Goal: Information Seeking & Learning: Learn about a topic

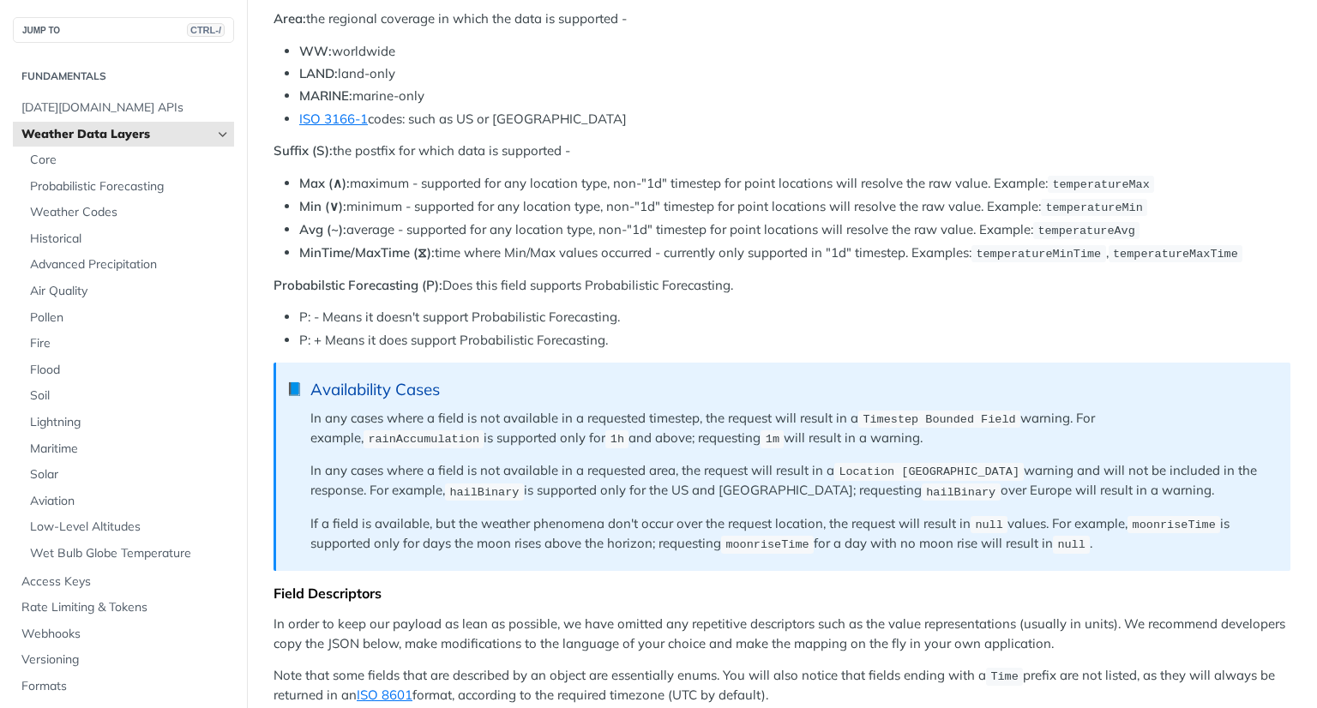
scroll to position [1000, 0]
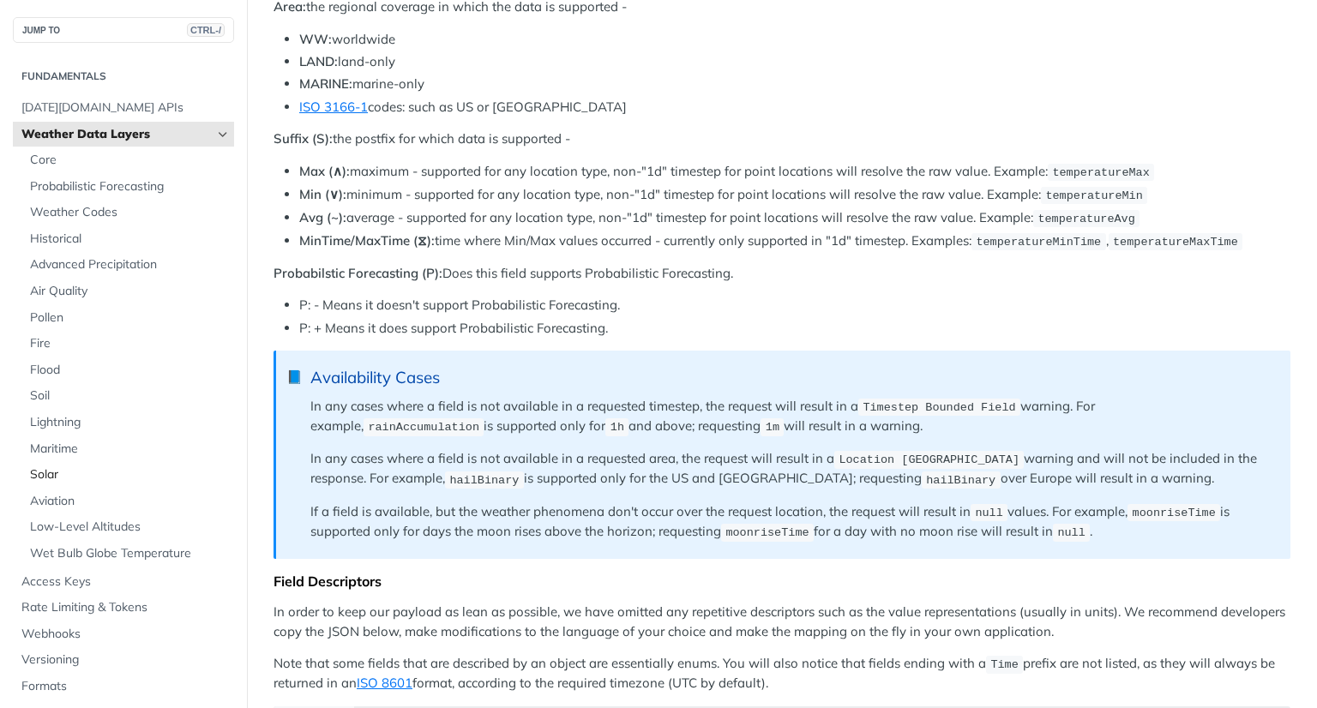
click at [55, 481] on span "Solar" at bounding box center [130, 474] width 200 height 17
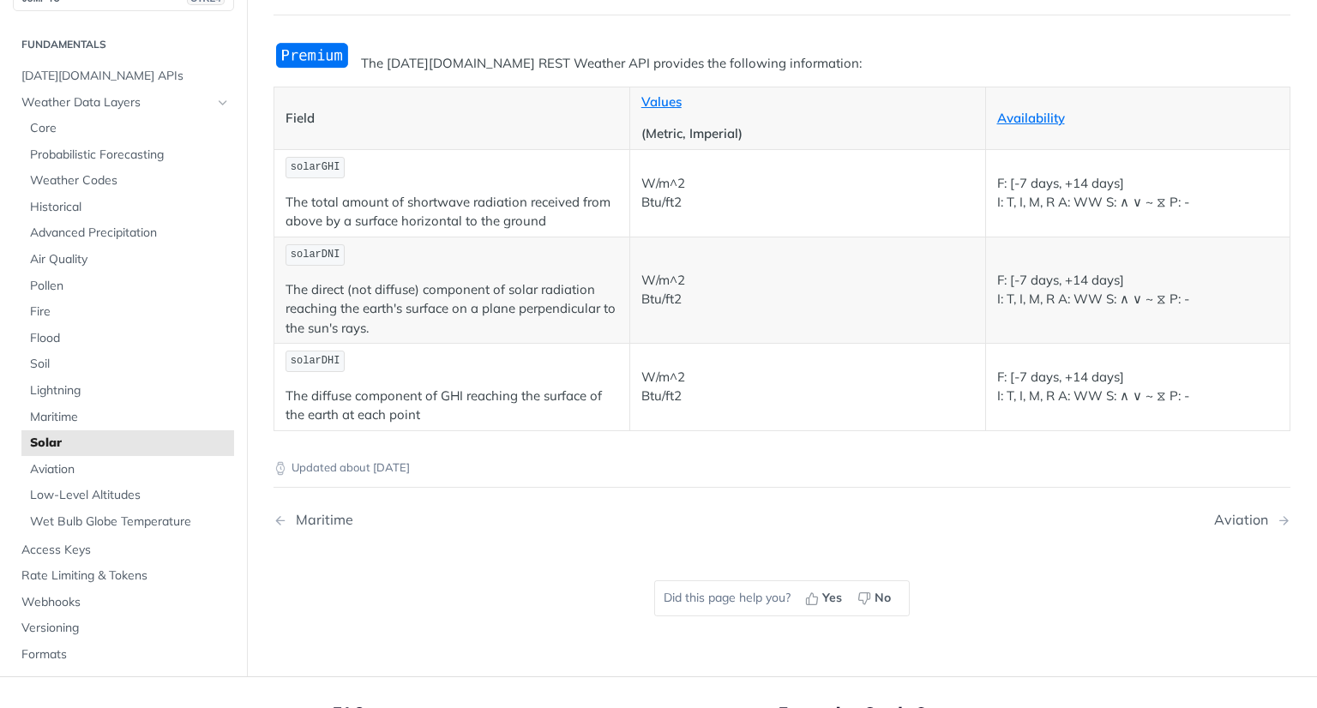
scroll to position [157, 0]
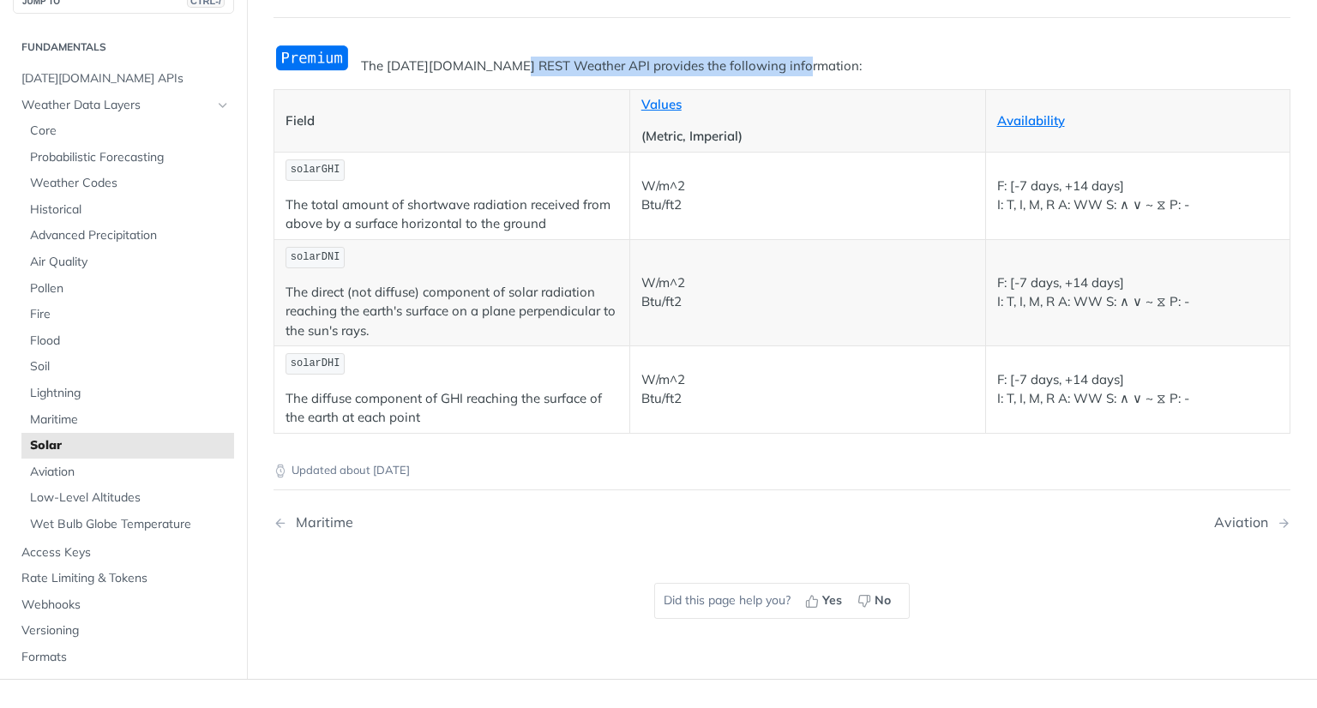
drag, startPoint x: 508, startPoint y: 68, endPoint x: 831, endPoint y: 66, distance: 323.2
click at [831, 66] on p "The [DATE][DOMAIN_NAME] REST Weather API provides the following information:" at bounding box center [781, 67] width 1017 height 20
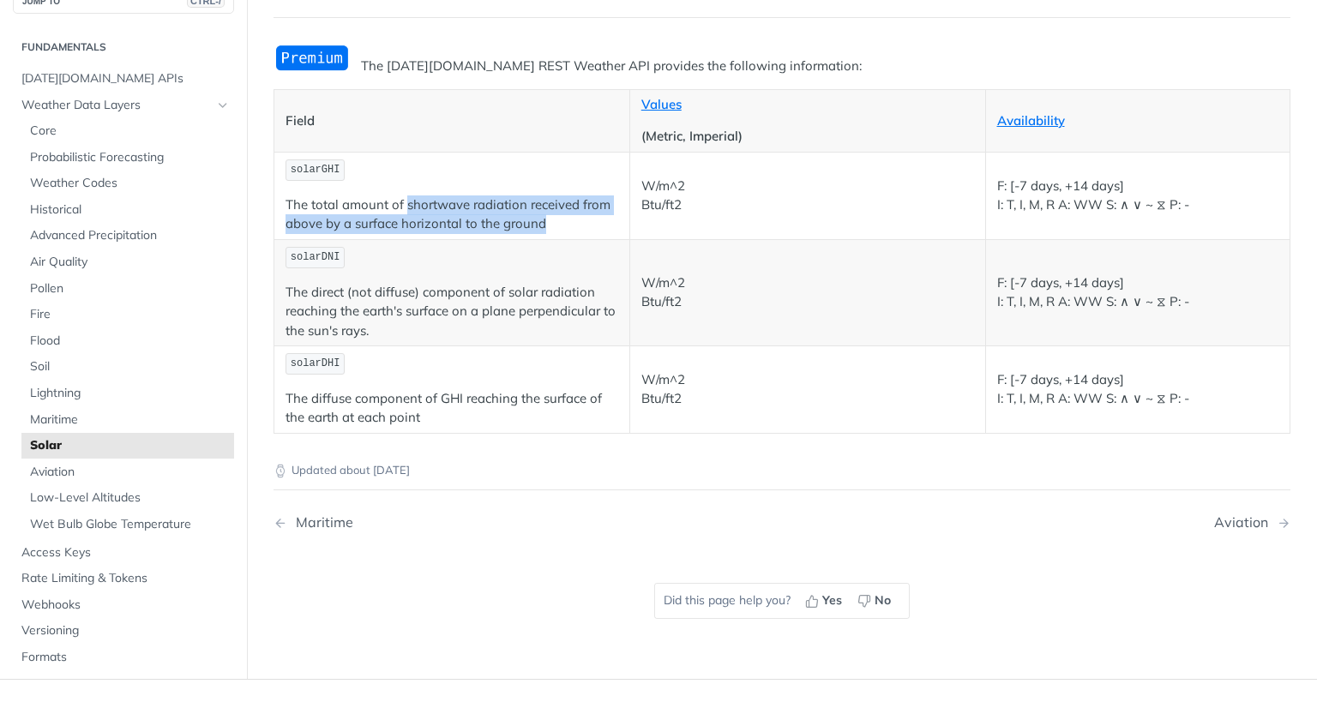
drag, startPoint x: 408, startPoint y: 201, endPoint x: 561, endPoint y: 224, distance: 154.2
click at [561, 224] on p "The total amount of shortwave radiation received from above by a surface horizo…" at bounding box center [451, 214] width 333 height 39
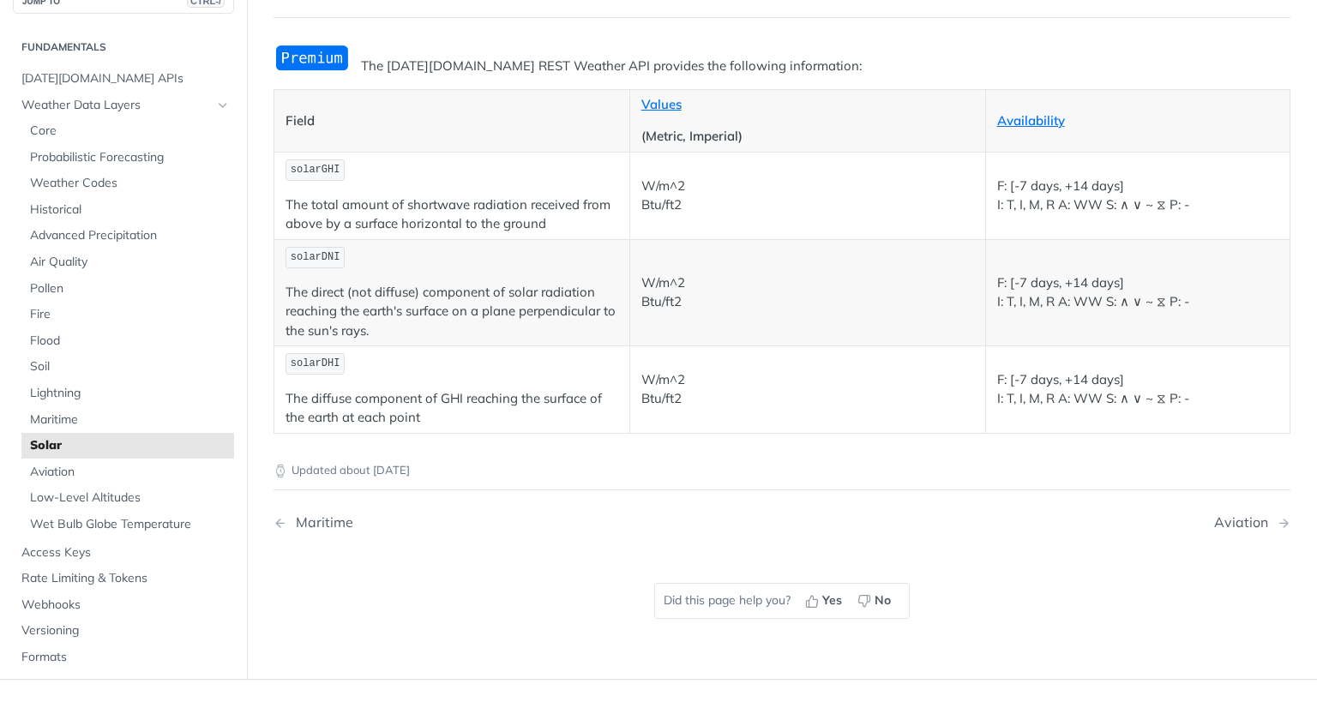
click at [645, 210] on p "W/m^2 Btu/ft2" at bounding box center [807, 196] width 333 height 39
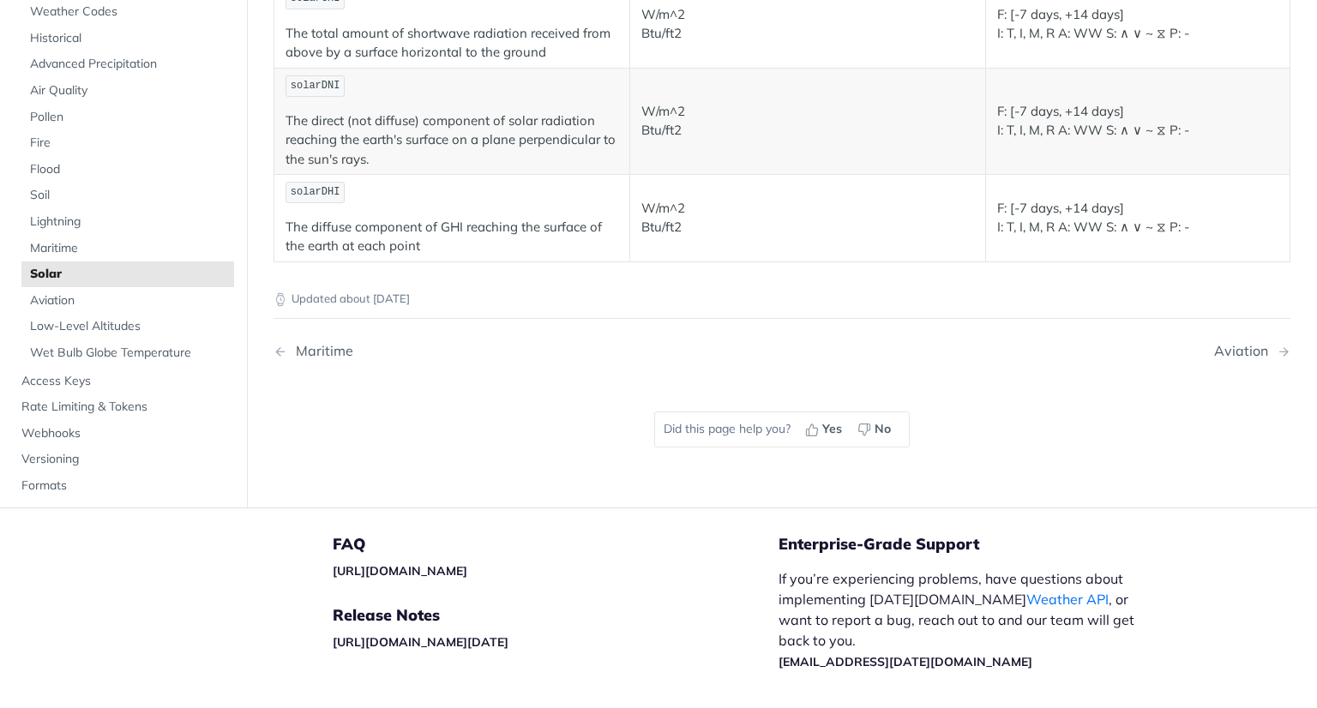
scroll to position [433, 0]
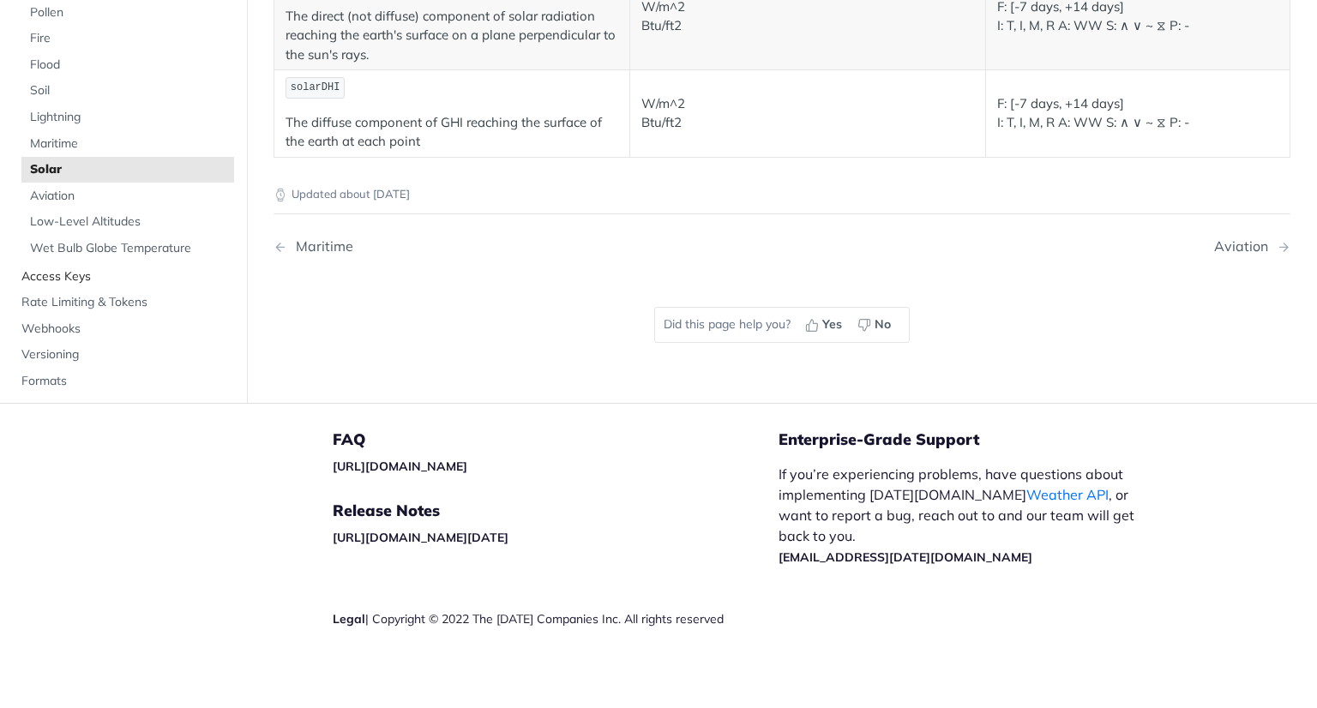
click at [76, 274] on span "Access Keys" at bounding box center [125, 275] width 208 height 17
